Goal: Task Accomplishment & Management: Use online tool/utility

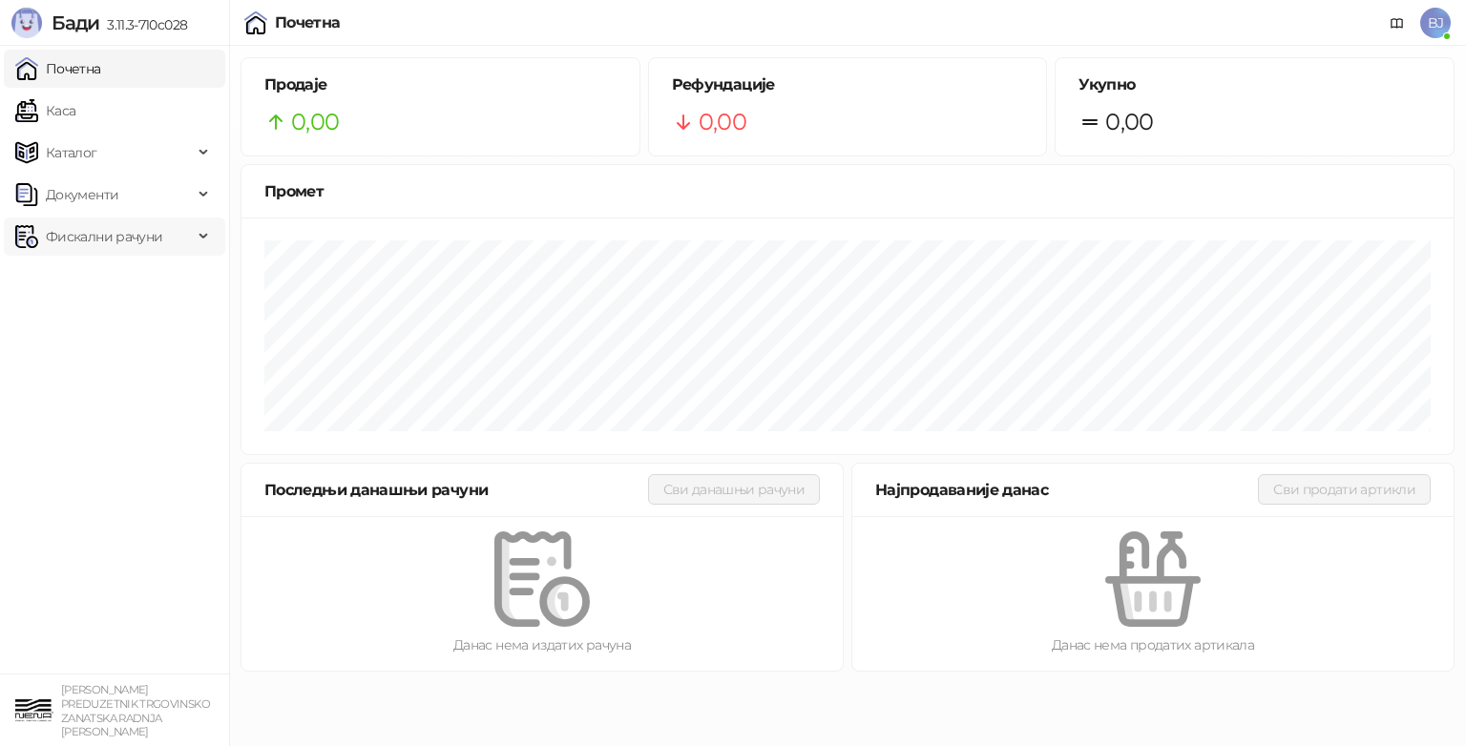
click at [134, 236] on span "Фискални рачуни" at bounding box center [104, 237] width 116 height 38
click at [117, 282] on link "Издати рачуни" at bounding box center [87, 279] width 128 height 38
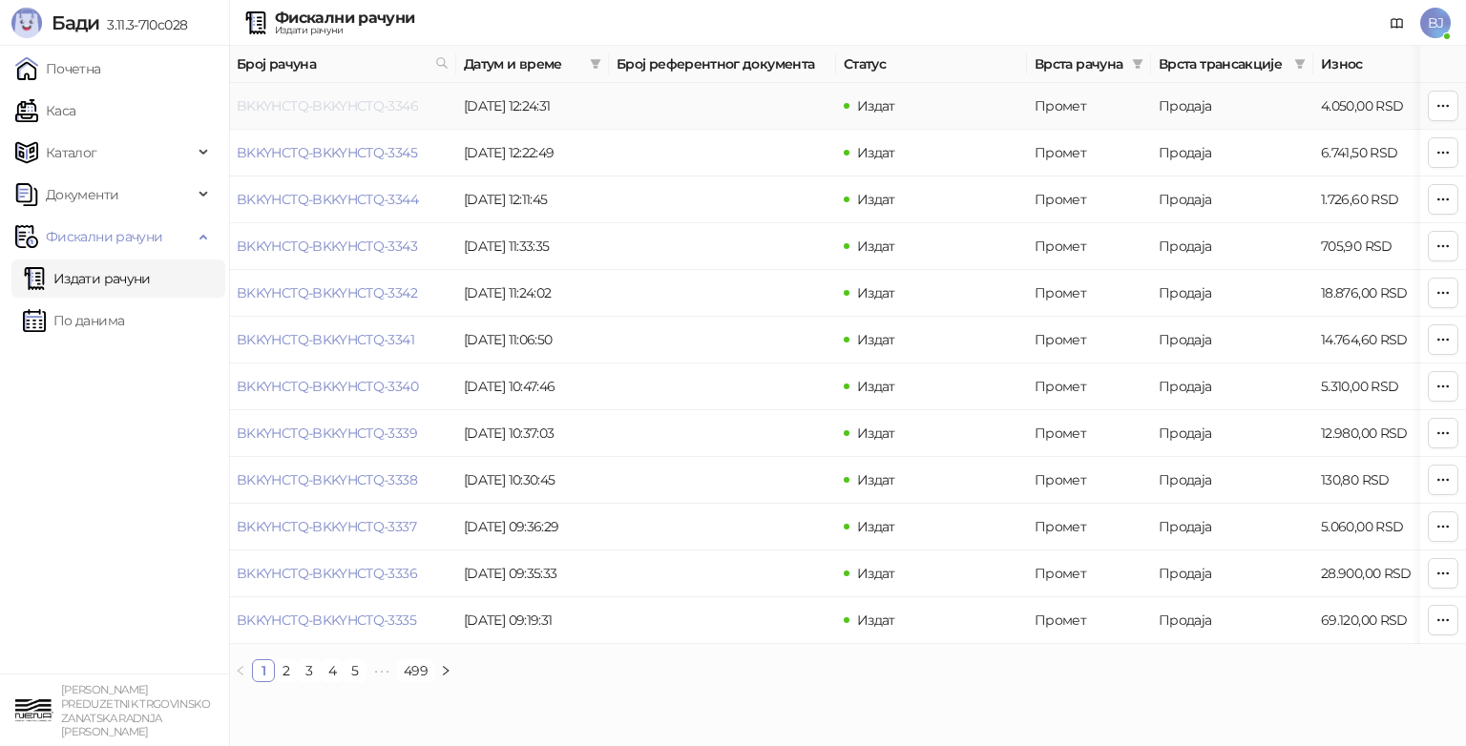
click at [382, 107] on link "BKKYHCTQ-BKKYHCTQ-3346" at bounding box center [327, 105] width 181 height 17
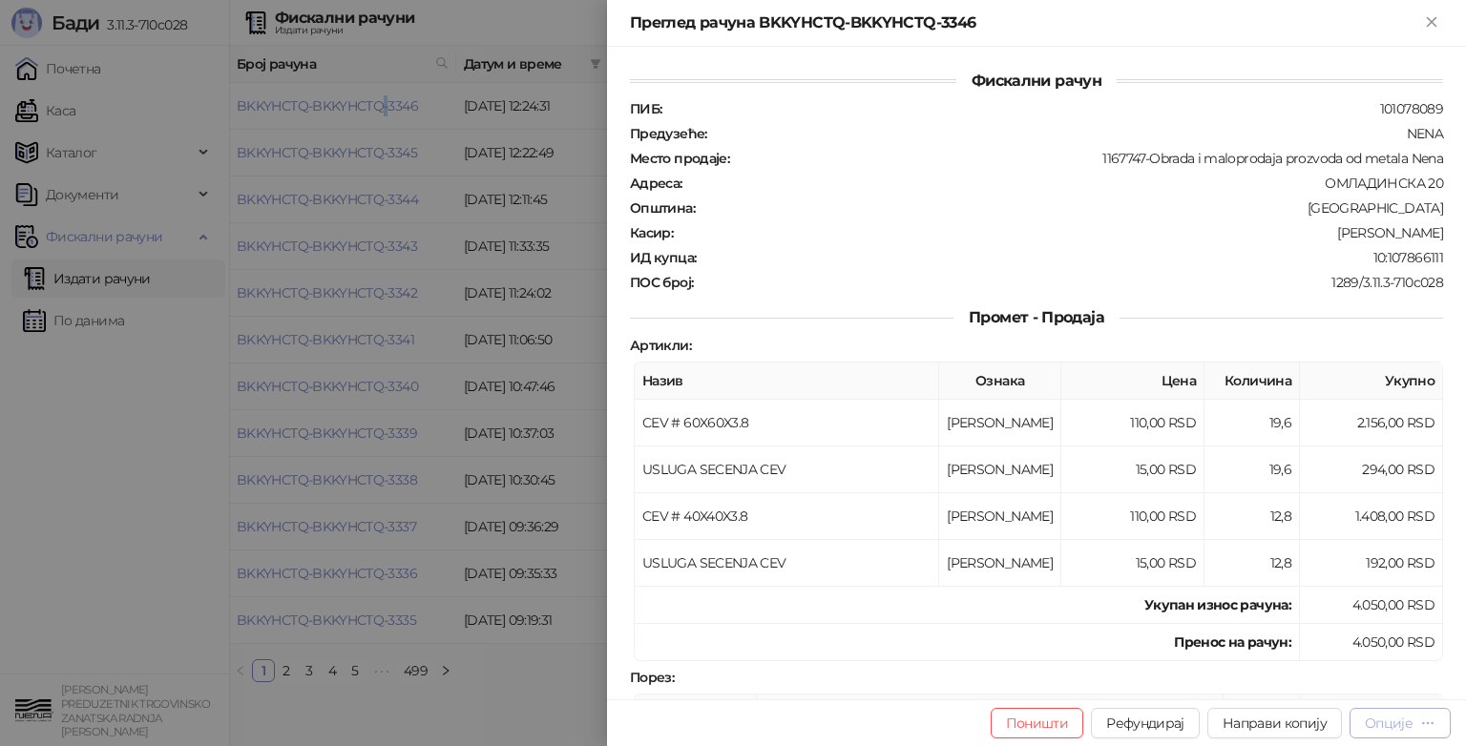
click at [1397, 723] on div "Опције" at bounding box center [1389, 723] width 48 height 17
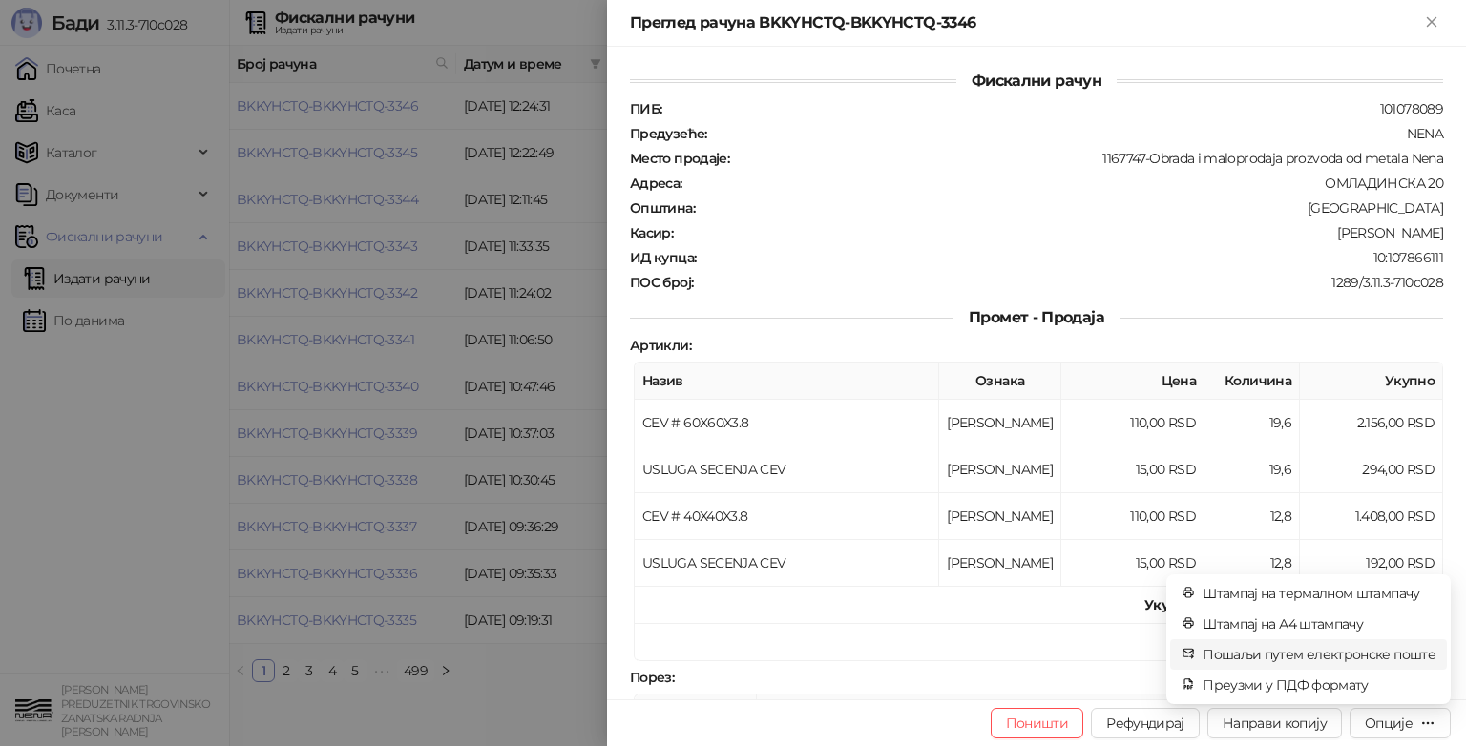
click at [1364, 654] on span "Пошаљи путем електронске поште" at bounding box center [1318, 654] width 233 height 21
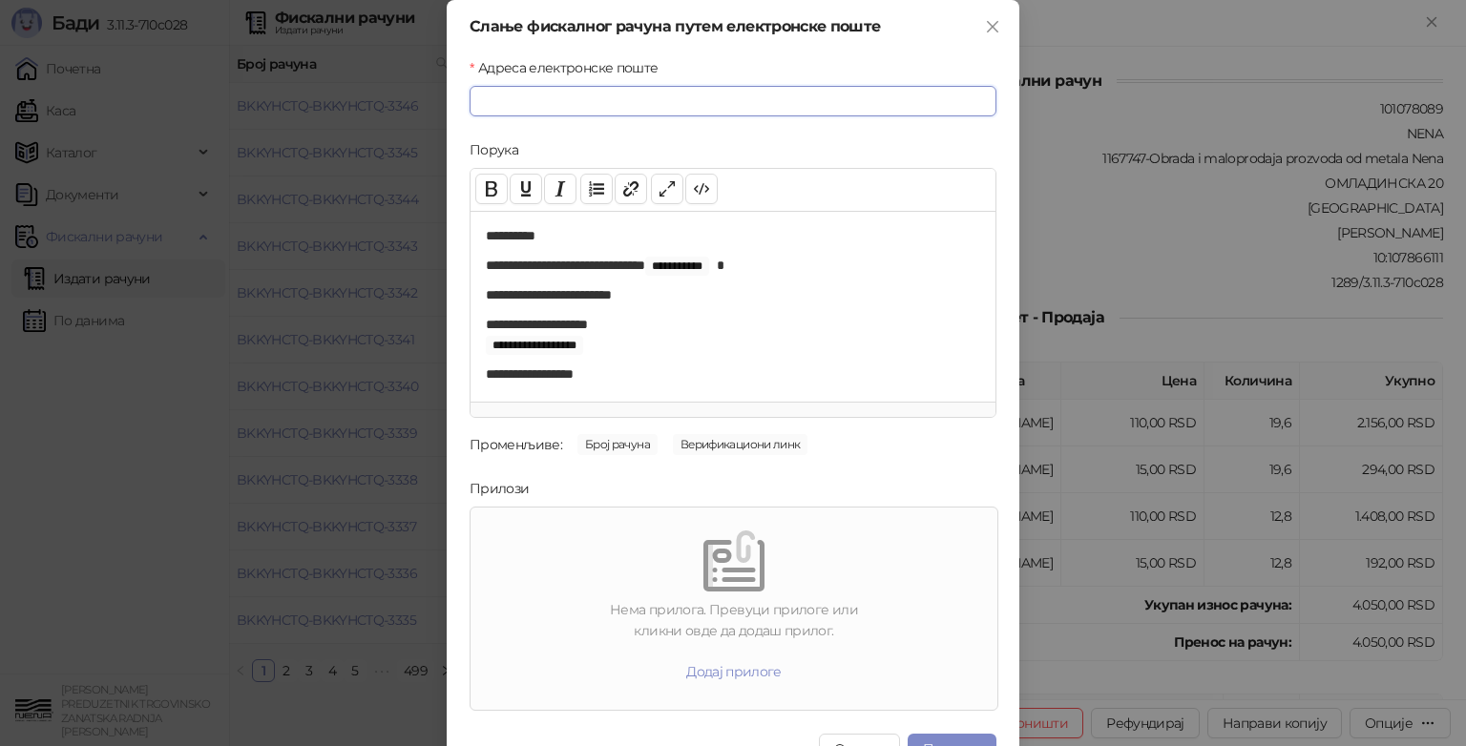
click at [599, 106] on input "Адреса електронске поште" at bounding box center [732, 101] width 527 height 31
type input "*"
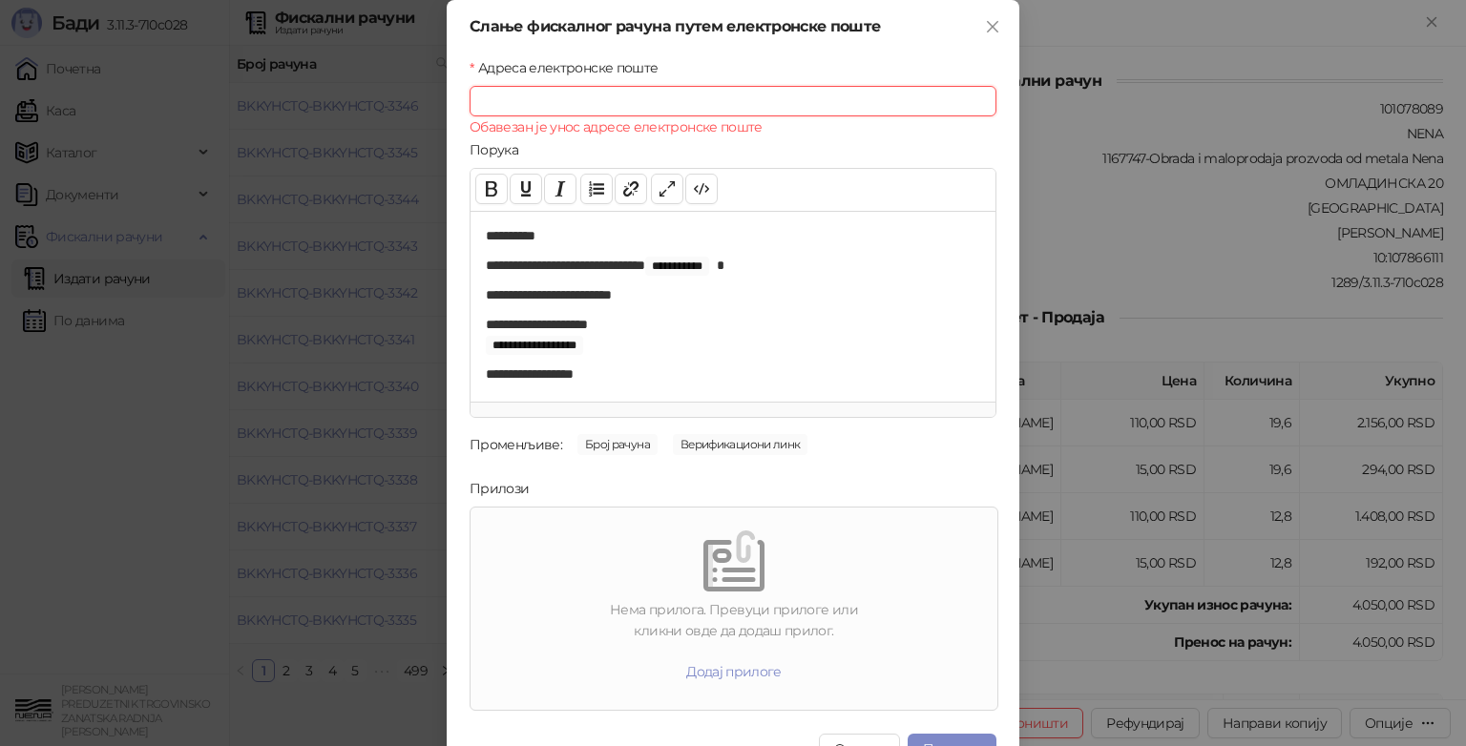
paste input "**********"
type input "**********"
click at [603, 560] on div at bounding box center [733, 561] width 511 height 61
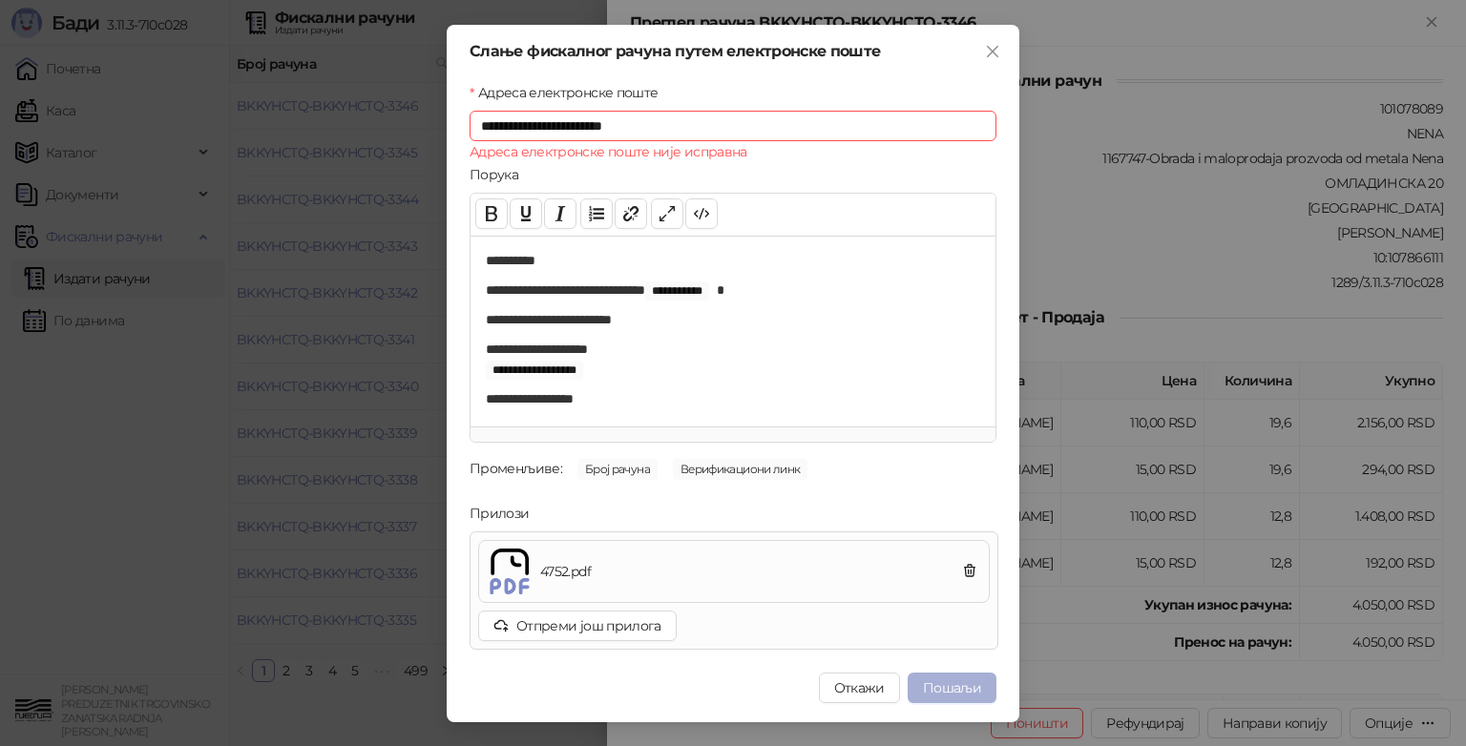
click at [957, 688] on button "Пошаљи" at bounding box center [951, 688] width 89 height 31
click at [950, 690] on button "Пошаљи" at bounding box center [951, 688] width 89 height 31
click at [953, 683] on button "Пошаљи" at bounding box center [951, 688] width 89 height 31
click at [956, 690] on button "Пошаљи" at bounding box center [951, 688] width 89 height 31
click at [994, 50] on icon "close" at bounding box center [992, 50] width 11 height 11
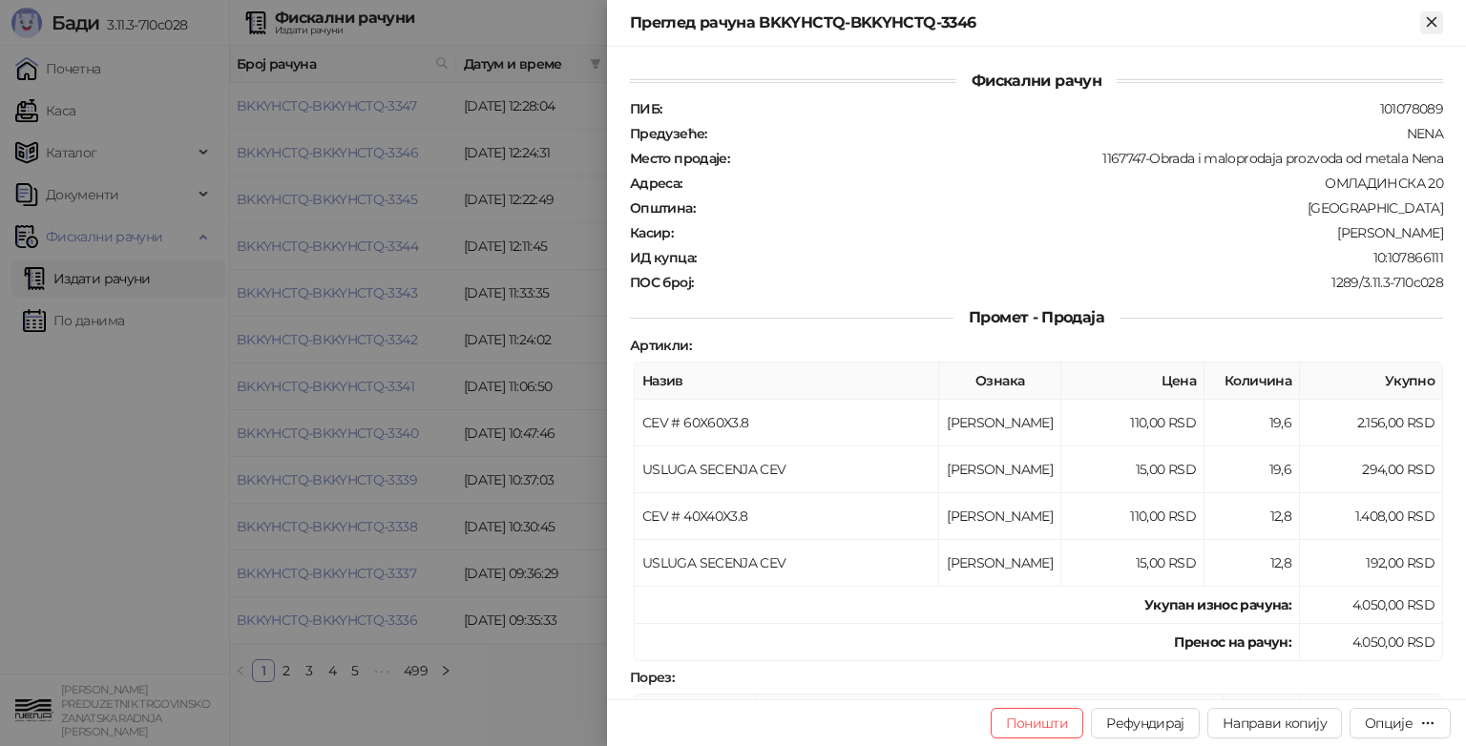
click at [1434, 24] on icon "Close" at bounding box center [1431, 21] width 9 height 9
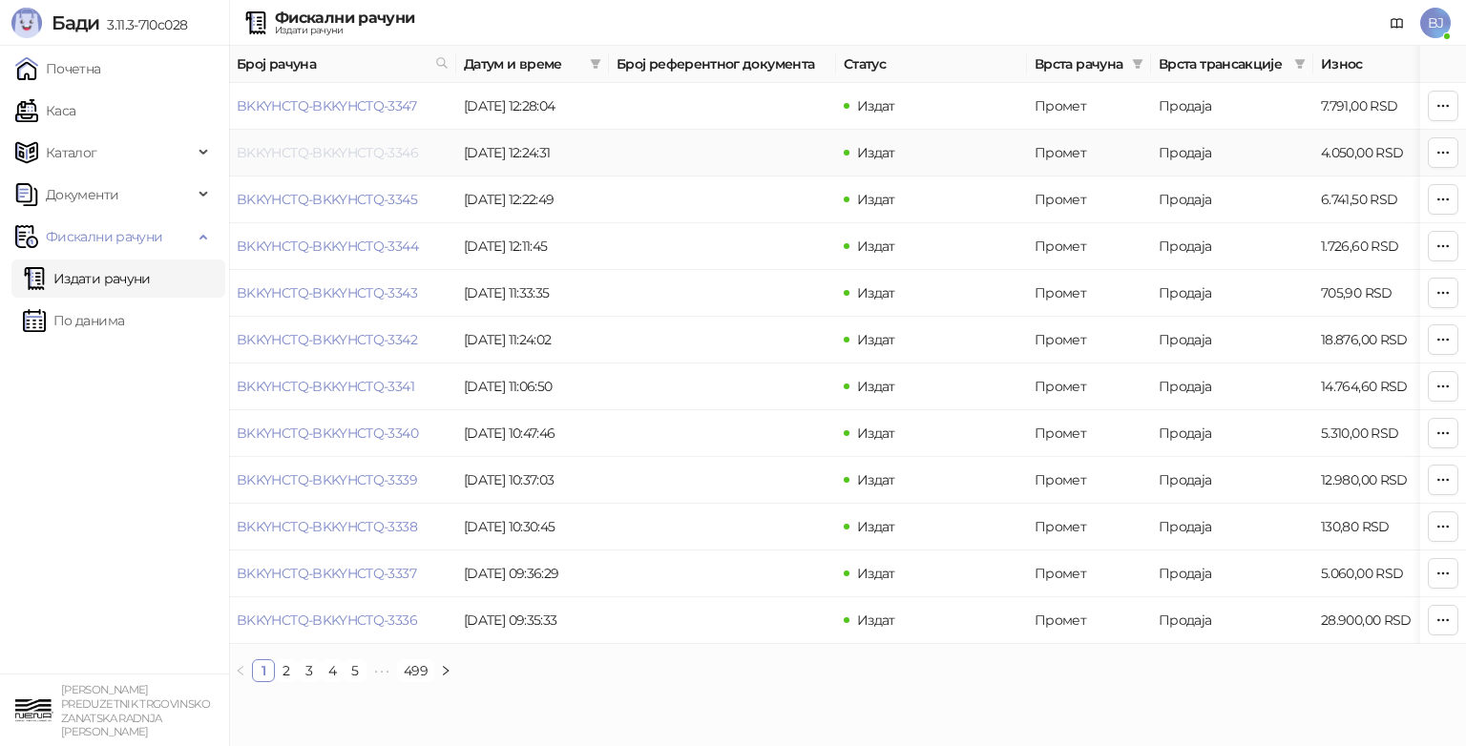
click at [351, 156] on link "BKKYHCTQ-BKKYHCTQ-3346" at bounding box center [327, 152] width 181 height 17
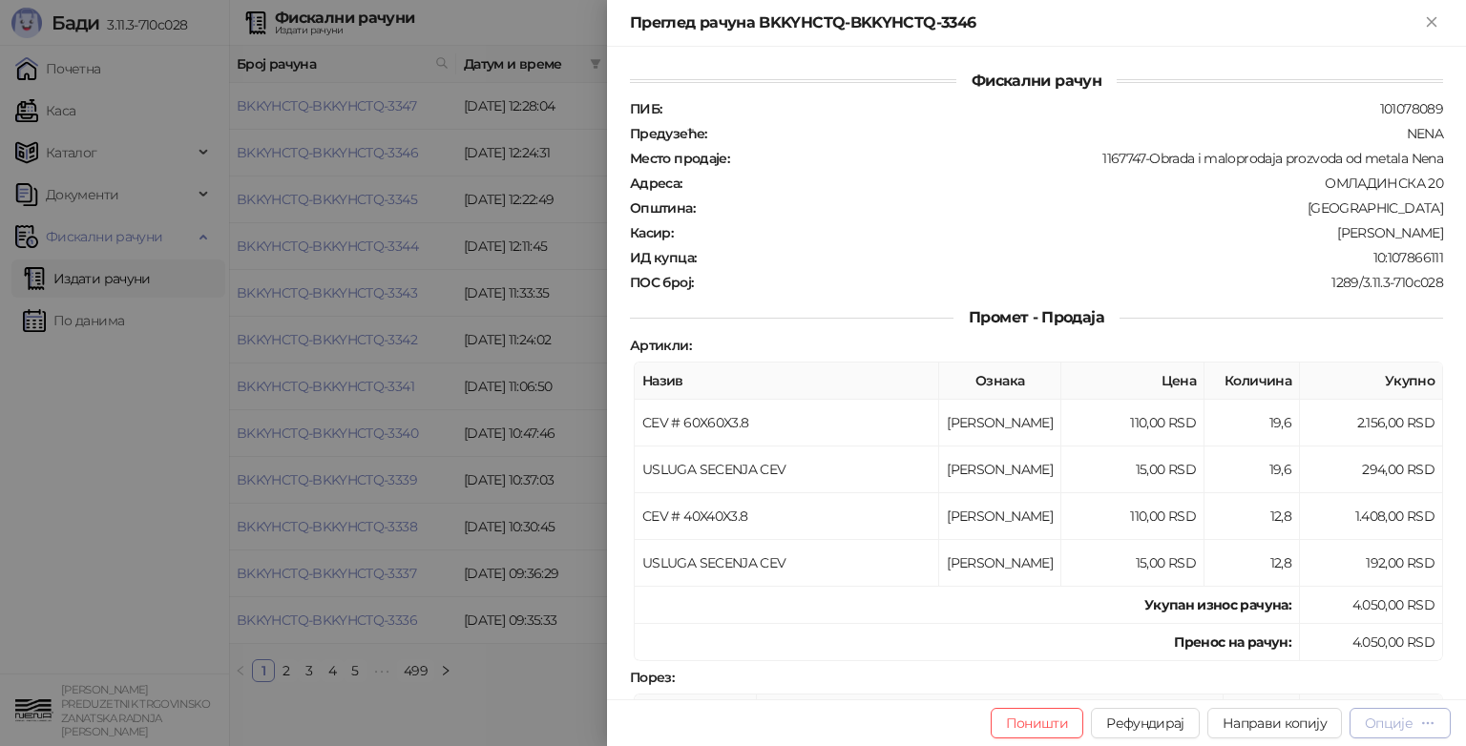
click at [1386, 722] on div "Опције" at bounding box center [1389, 723] width 48 height 17
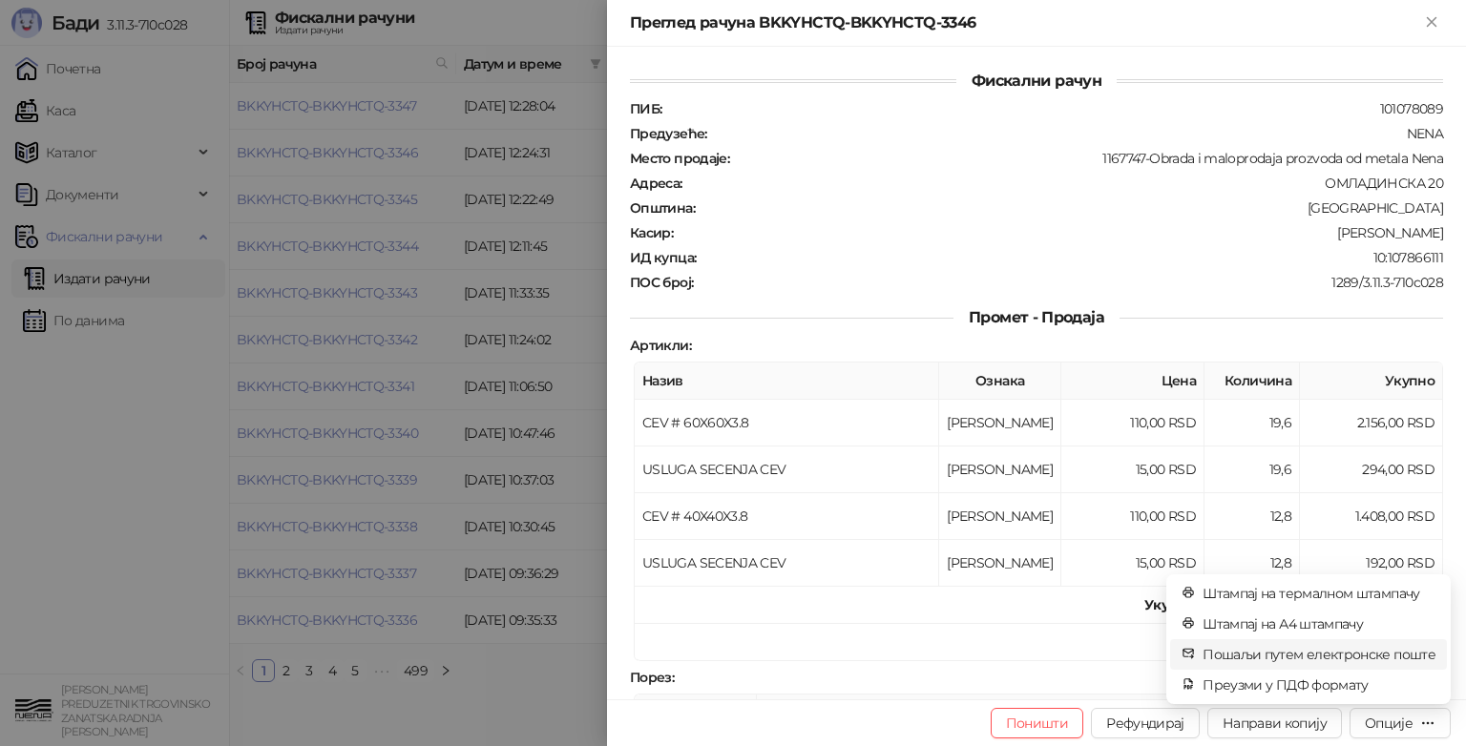
click at [1313, 656] on span "Пошаљи путем електронске поште" at bounding box center [1318, 654] width 233 height 21
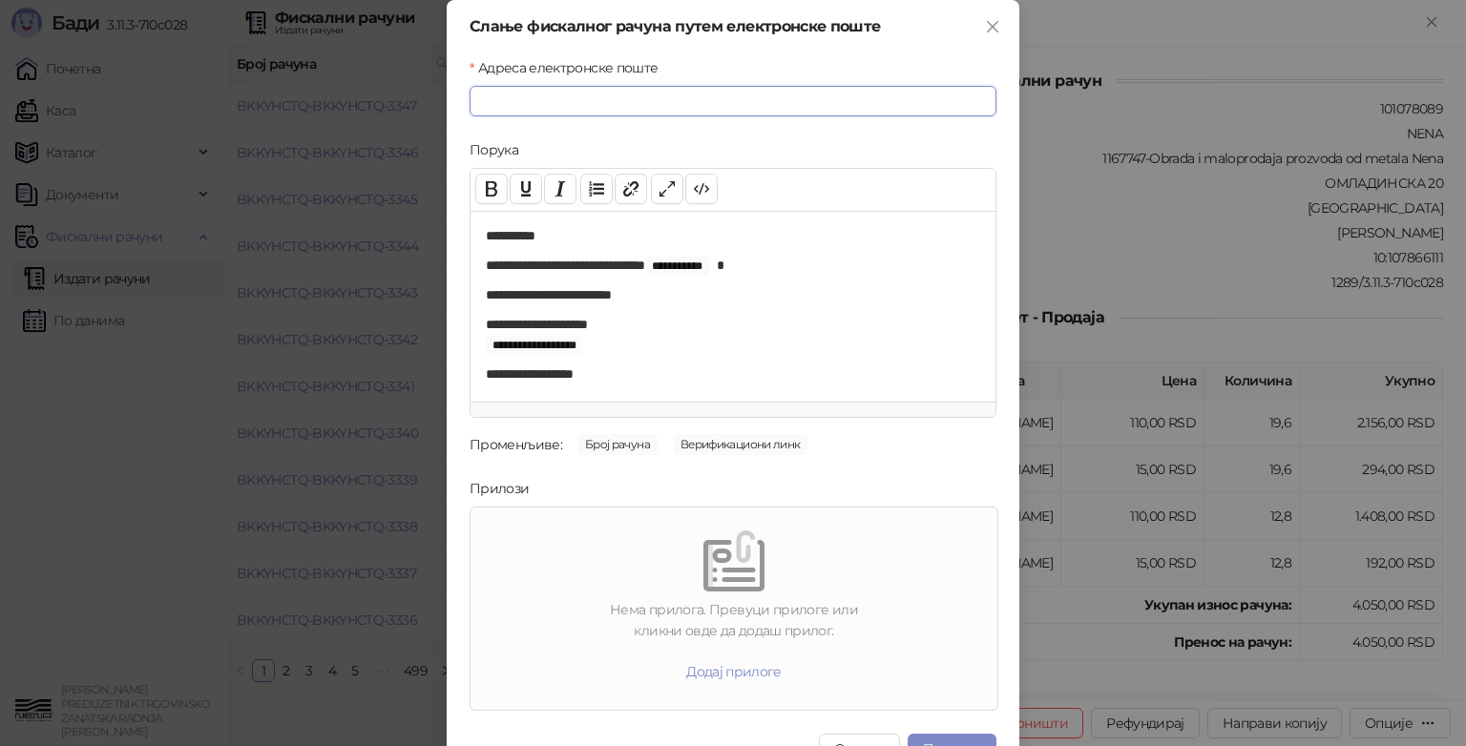
click at [619, 93] on input "Адреса електронске поште" at bounding box center [732, 101] width 527 height 31
paste input "**********"
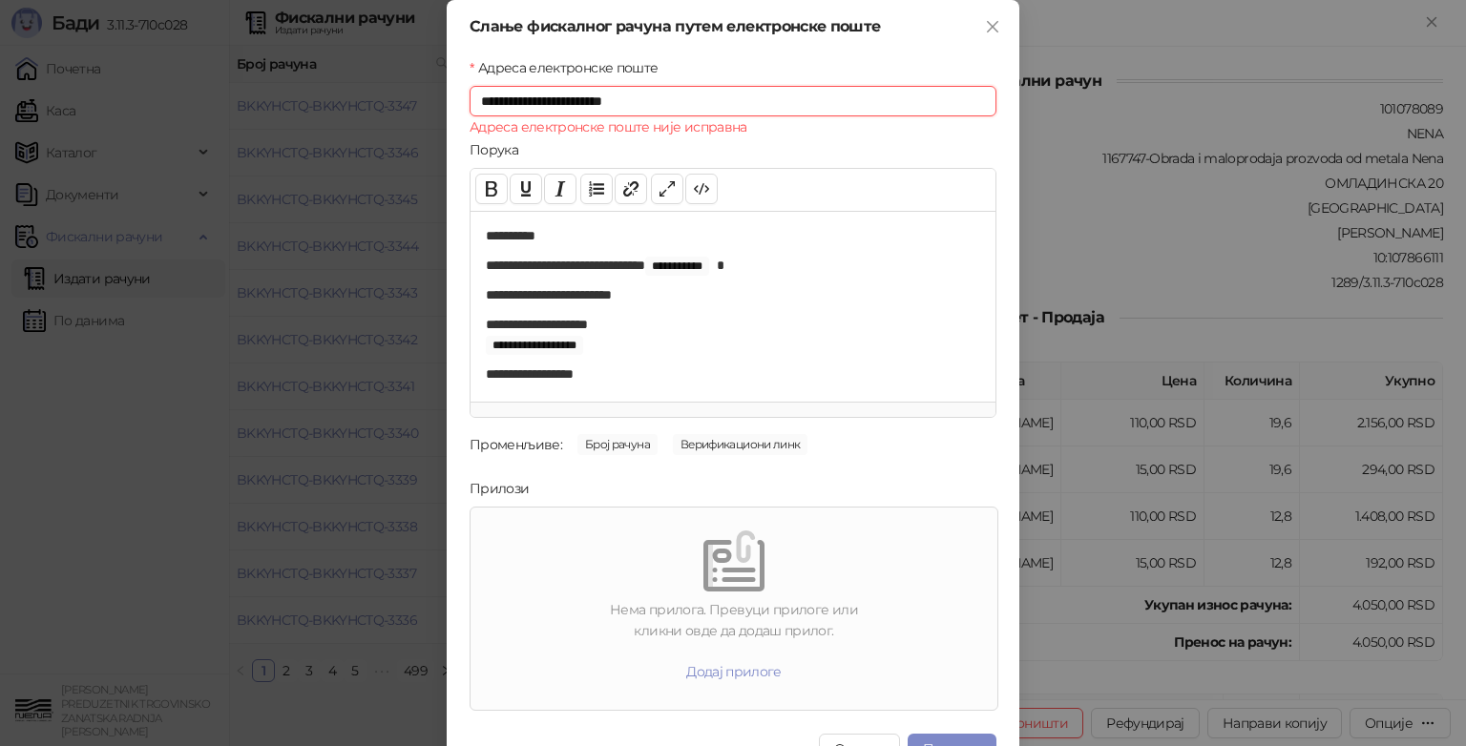
type input "**********"
